Goal: Task Accomplishment & Management: Use online tool/utility

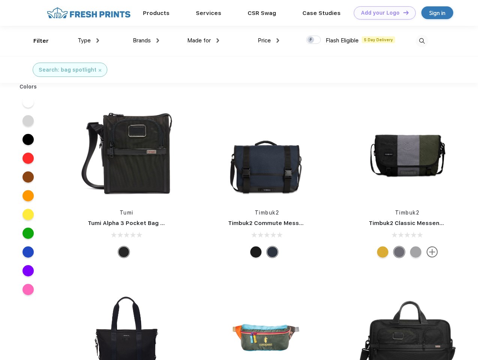
click at [382, 13] on link "Add your Logo Design Tool" at bounding box center [385, 12] width 62 height 13
click at [0, 0] on div "Design Tool" at bounding box center [0, 0] width 0 height 0
click at [403, 12] on link "Add your Logo Design Tool" at bounding box center [385, 12] width 62 height 13
click at [36, 41] on div "Filter" at bounding box center [40, 41] width 15 height 9
click at [89, 41] on span "Type" at bounding box center [84, 40] width 13 height 7
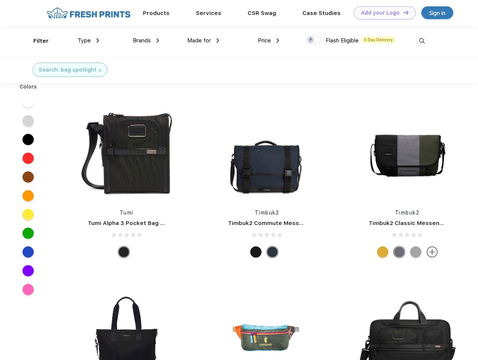
click at [146, 41] on span "Brands" at bounding box center [142, 40] width 18 height 7
click at [203, 41] on span "Made for" at bounding box center [199, 40] width 24 height 7
click at [269, 41] on span "Price" at bounding box center [264, 40] width 13 height 7
click at [314, 40] on div at bounding box center [313, 40] width 15 height 8
click at [311, 40] on input "checkbox" at bounding box center [308, 37] width 5 height 5
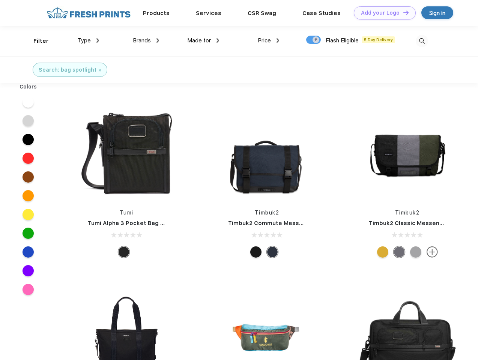
click at [422, 41] on img at bounding box center [422, 41] width 12 height 12
